Goal: Task Accomplishment & Management: Manage account settings

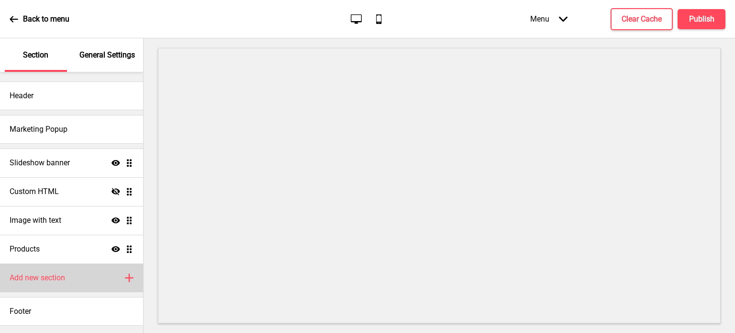
click at [137, 283] on div "Add new section Plus" at bounding box center [71, 277] width 143 height 29
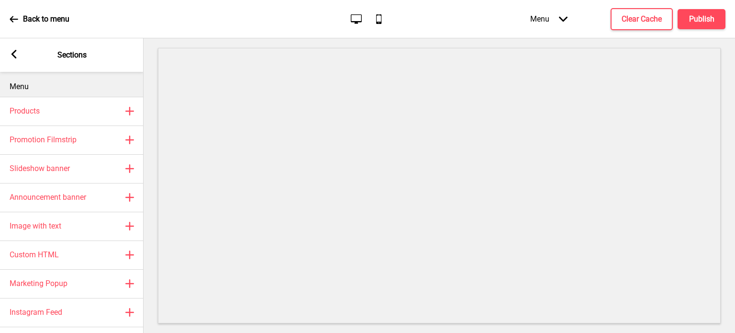
click at [13, 59] on div "Arrow left" at bounding box center [14, 55] width 9 height 11
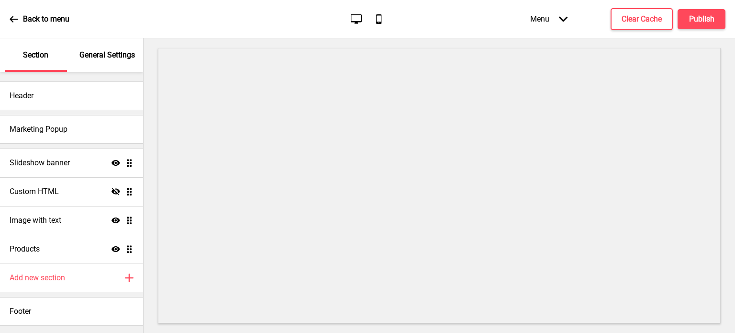
click at [116, 58] on p "General Settings" at bounding box center [107, 55] width 56 height 11
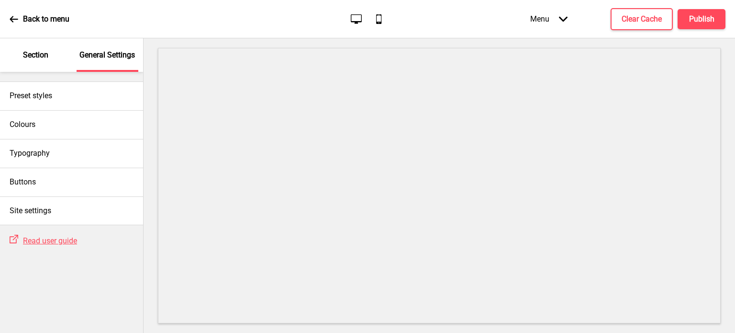
click at [50, 54] on div "Section" at bounding box center [36, 55] width 62 height 34
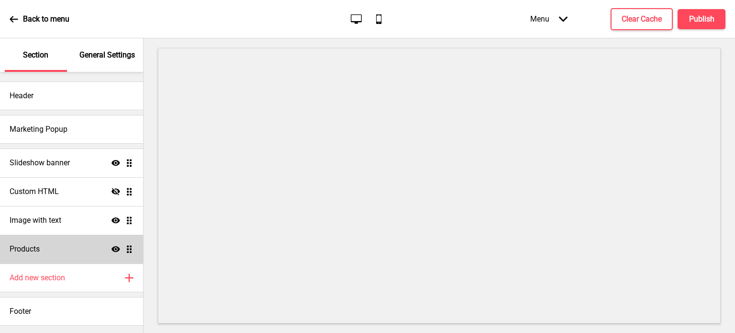
click at [71, 259] on div "Products Show Drag" at bounding box center [71, 249] width 143 height 29
select select "list"
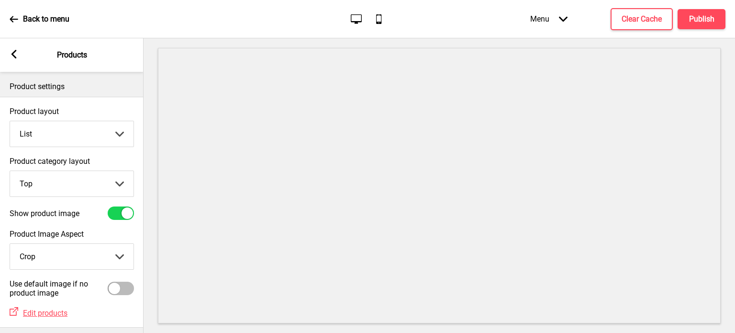
scroll to position [52, 0]
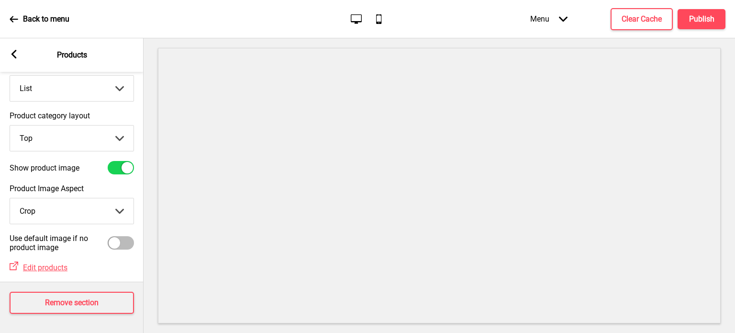
click at [17, 56] on rect at bounding box center [14, 54] width 9 height 9
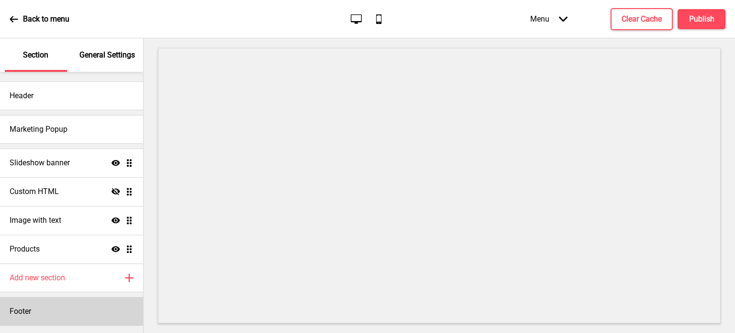
click at [44, 298] on div "Footer" at bounding box center [71, 311] width 143 height 29
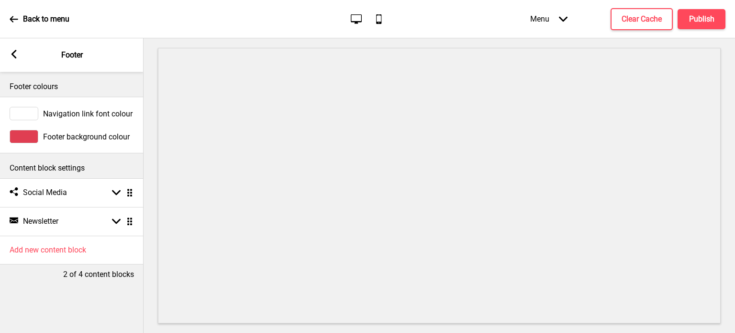
click at [75, 61] on div "Arrow left Footer" at bounding box center [72, 55] width 144 height 34
click at [13, 59] on div "Arrow left" at bounding box center [14, 55] width 9 height 11
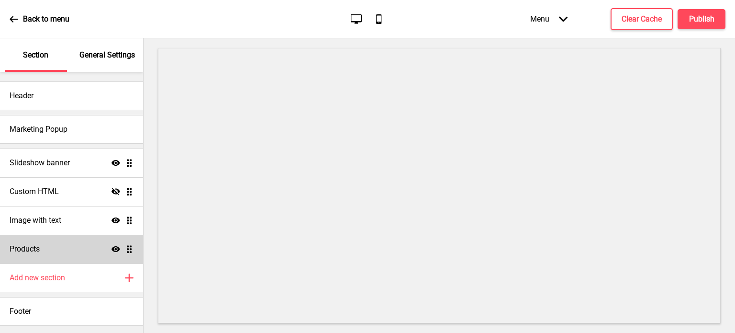
click at [79, 245] on div "Products Show Drag" at bounding box center [71, 249] width 143 height 29
select select "list"
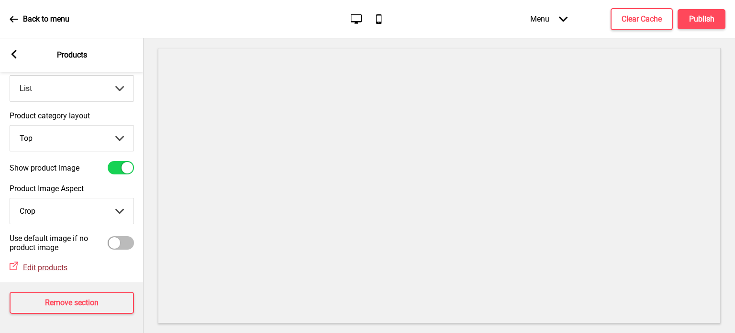
click at [50, 263] on span "Edit products" at bounding box center [45, 267] width 45 height 9
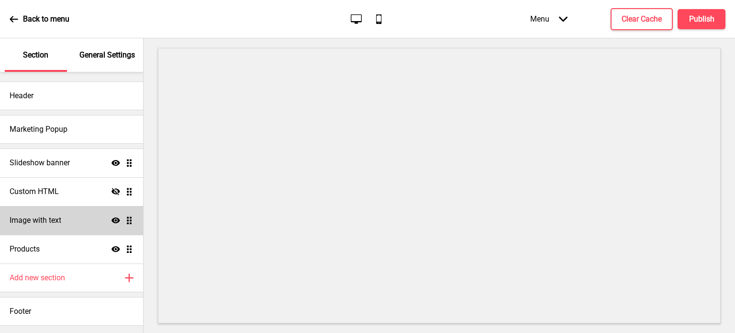
click at [13, 208] on div "Image with text Show Drag" at bounding box center [71, 220] width 143 height 29
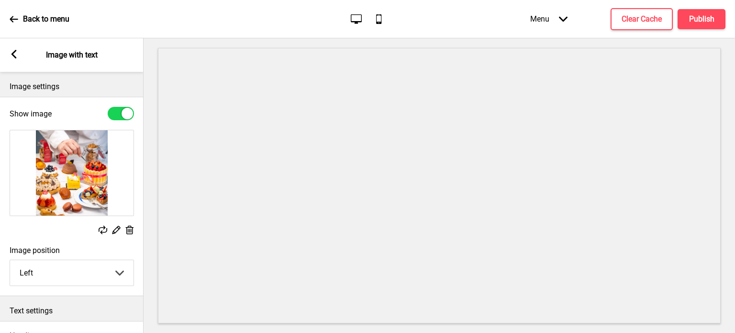
click at [15, 59] on div "Arrow left" at bounding box center [14, 55] width 9 height 11
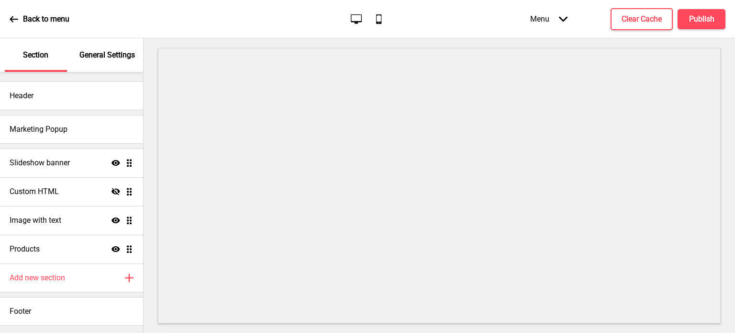
click at [558, 25] on div "Menu Arrow down" at bounding box center [549, 19] width 56 height 28
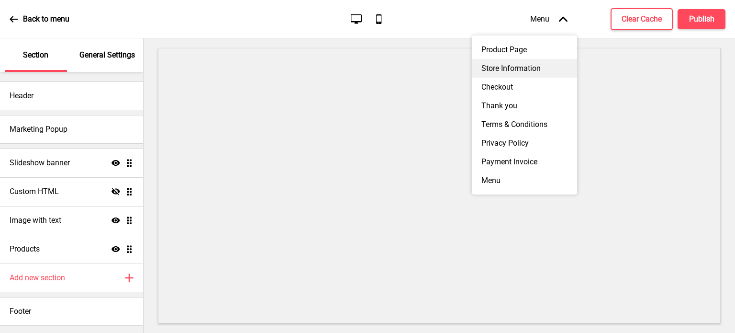
click at [534, 68] on div "Store Information" at bounding box center [524, 68] width 105 height 19
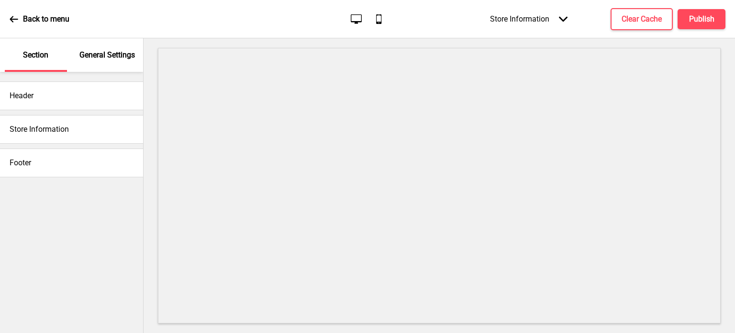
click at [104, 122] on div "Store Information" at bounding box center [71, 129] width 143 height 29
click at [44, 128] on h4 "Store Information" at bounding box center [39, 129] width 59 height 11
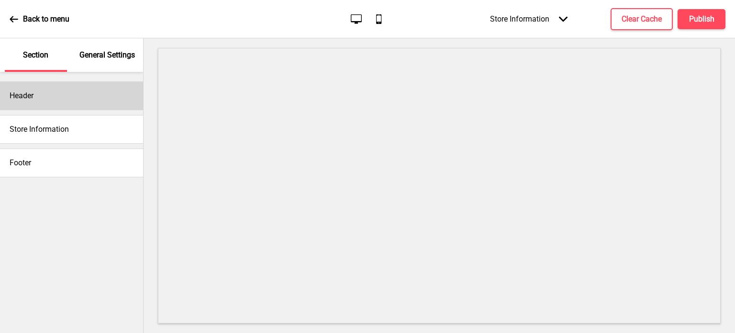
click at [95, 100] on div "Header" at bounding box center [71, 95] width 143 height 29
select select "Arsenal"
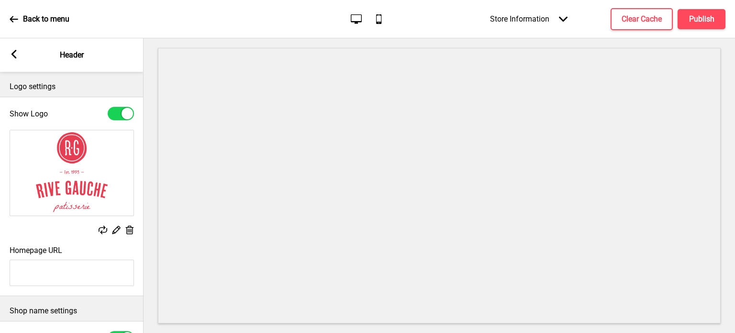
click at [90, 63] on div "Arrow left Header" at bounding box center [72, 55] width 144 height 34
click at [14, 50] on rect at bounding box center [14, 54] width 9 height 9
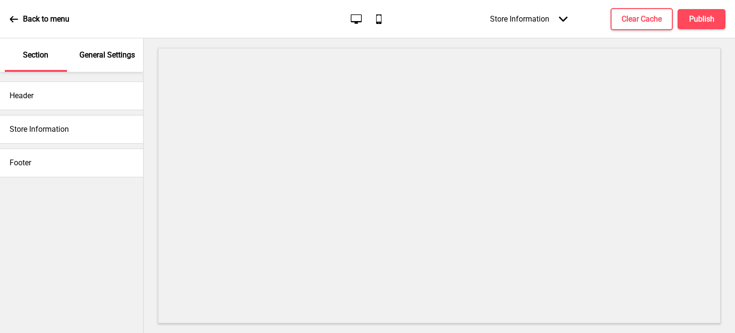
click at [25, 132] on h4 "Store Information" at bounding box center [39, 129] width 59 height 11
click at [99, 52] on p "General Settings" at bounding box center [107, 55] width 56 height 11
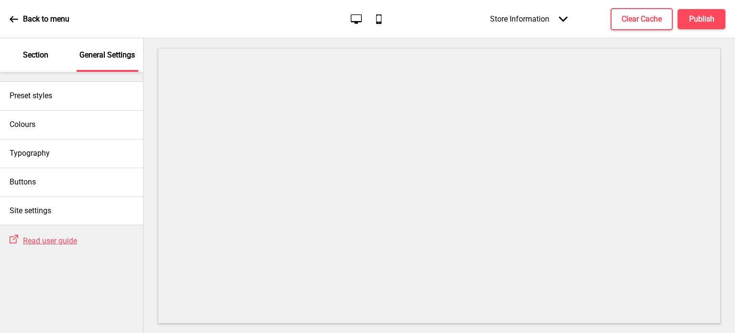
click at [59, 40] on div "Section" at bounding box center [36, 55] width 62 height 34
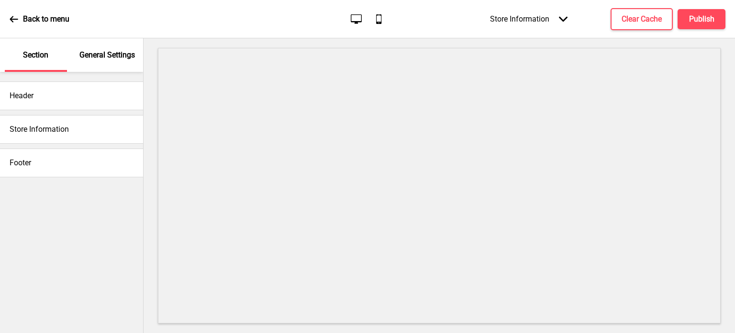
click at [87, 129] on div "Store Information" at bounding box center [71, 129] width 143 height 29
click at [56, 130] on h4 "Store Information" at bounding box center [39, 129] width 59 height 11
click at [122, 193] on div "Header Store Information Footer" at bounding box center [71, 202] width 143 height 261
click at [636, 16] on h4 "Clear Cache" at bounding box center [642, 19] width 40 height 11
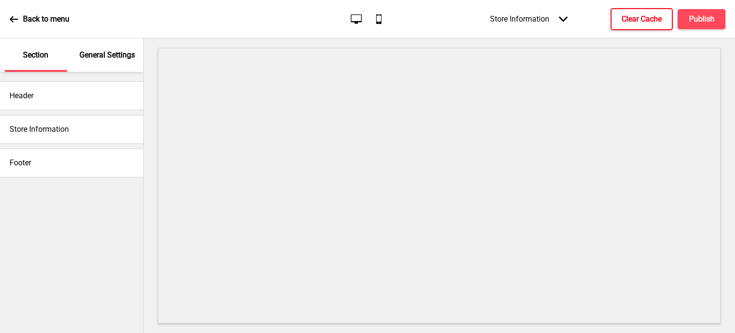
click at [59, 128] on h4 "Store Information" at bounding box center [39, 129] width 59 height 11
click at [383, 20] on icon "Mobile" at bounding box center [378, 18] width 13 height 13
click at [22, 19] on div "Back to menu" at bounding box center [40, 19] width 60 height 26
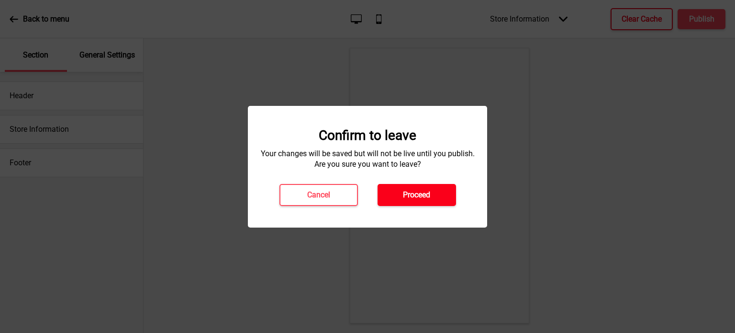
click at [414, 194] on h4 "Proceed" at bounding box center [416, 195] width 27 height 11
